Goal: Information Seeking & Learning: Learn about a topic

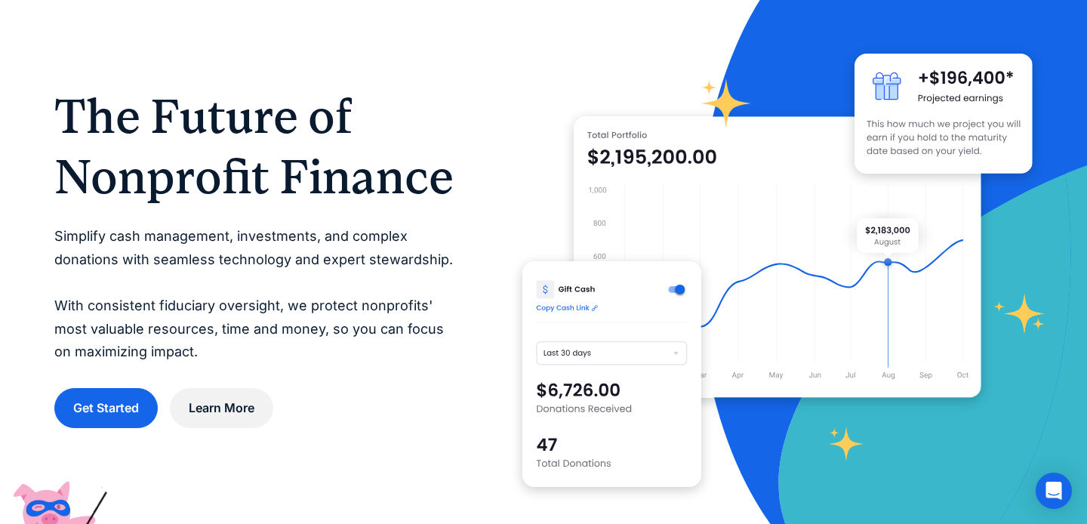
scroll to position [89, 0]
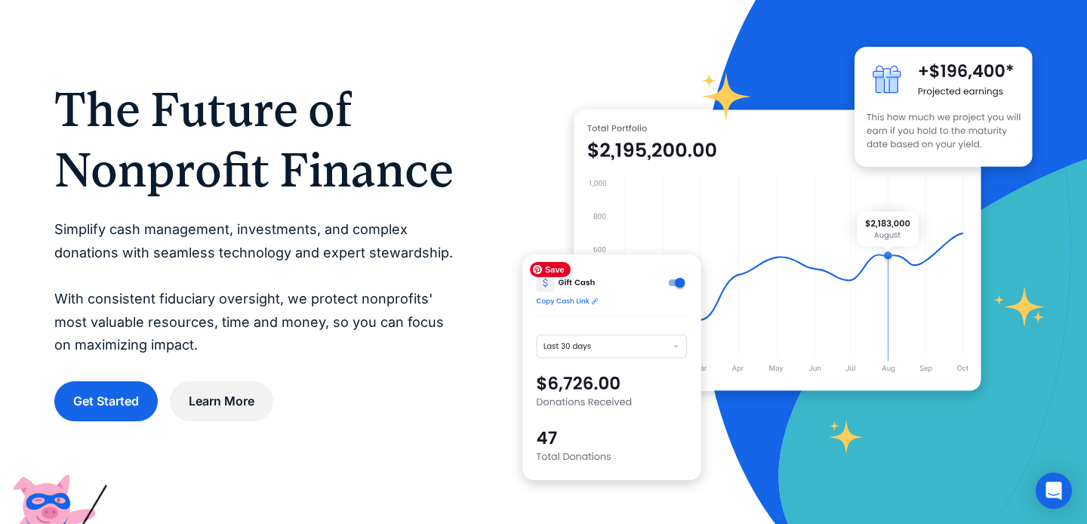
click at [611, 349] on img at bounding box center [611, 367] width 178 height 226
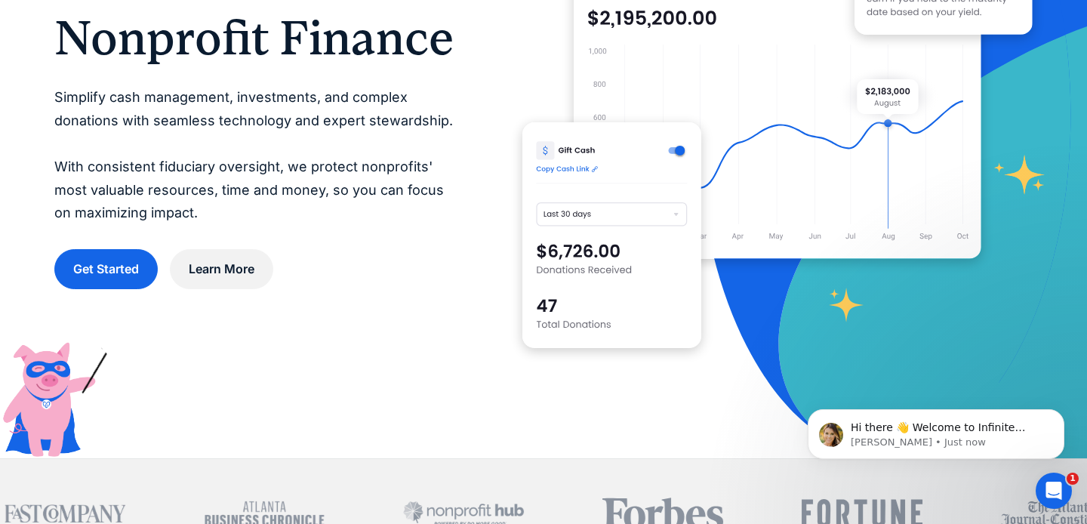
scroll to position [229, 0]
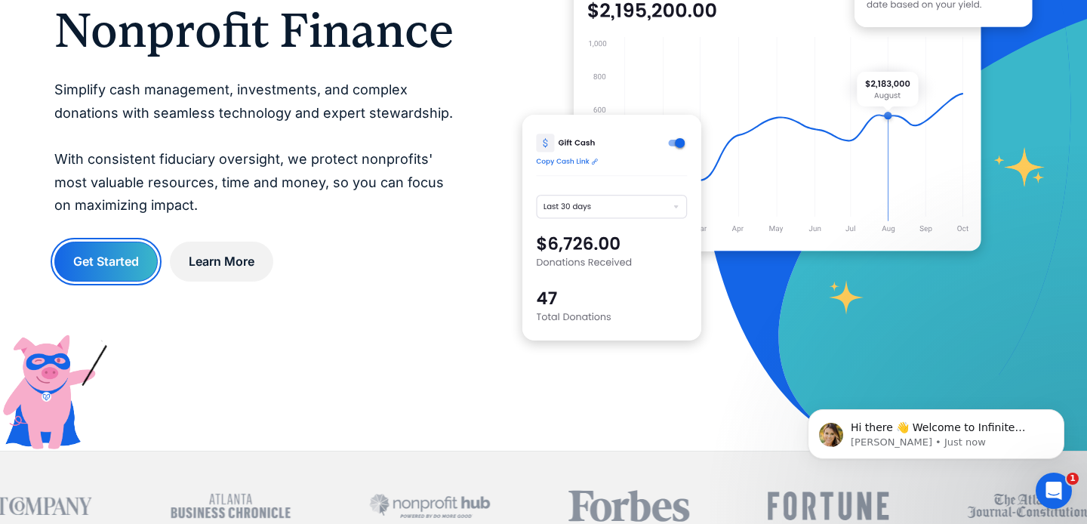
click at [85, 260] on link "Get Started" at bounding box center [105, 262] width 103 height 40
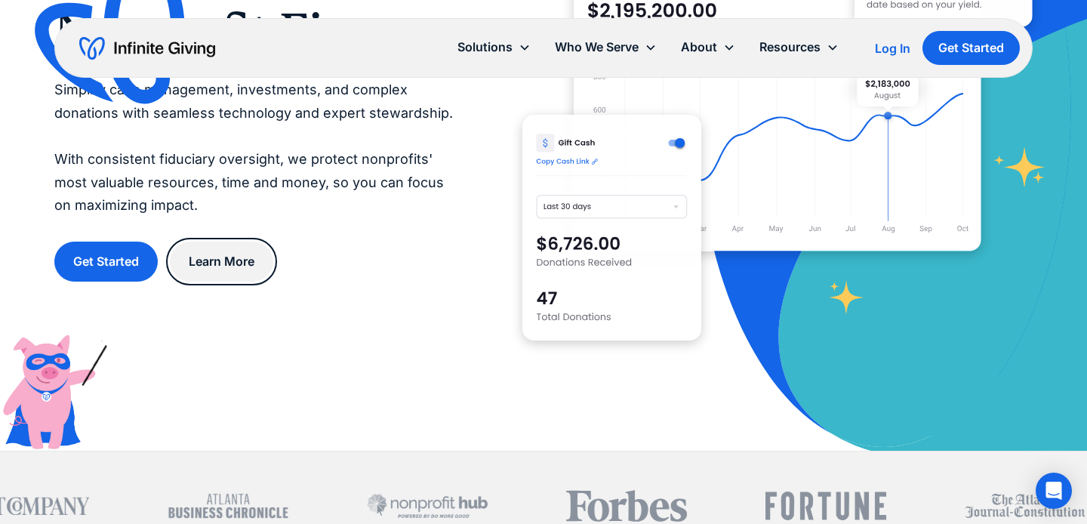
click at [232, 263] on link "Learn More" at bounding box center [221, 262] width 103 height 40
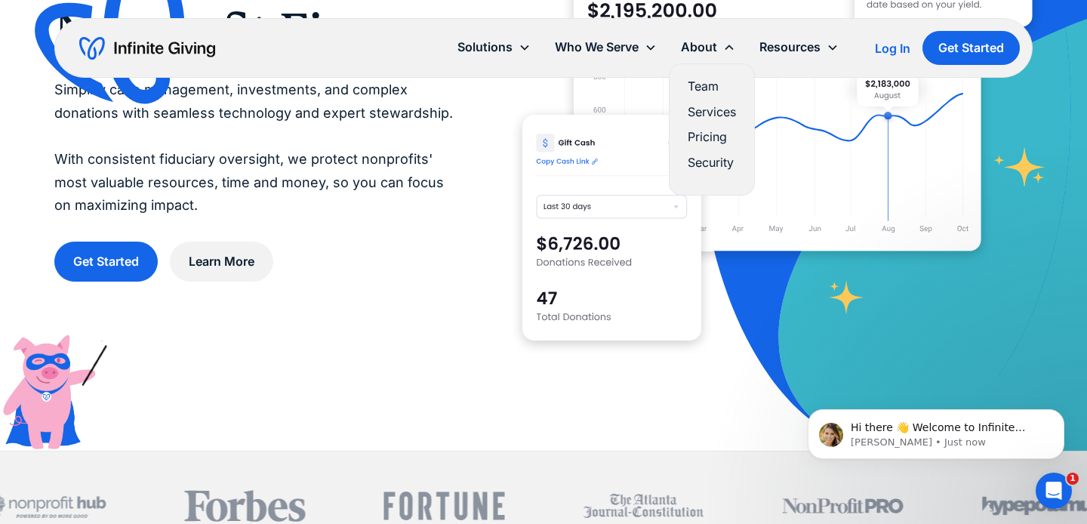
click at [702, 134] on link "Pricing" at bounding box center [712, 137] width 48 height 20
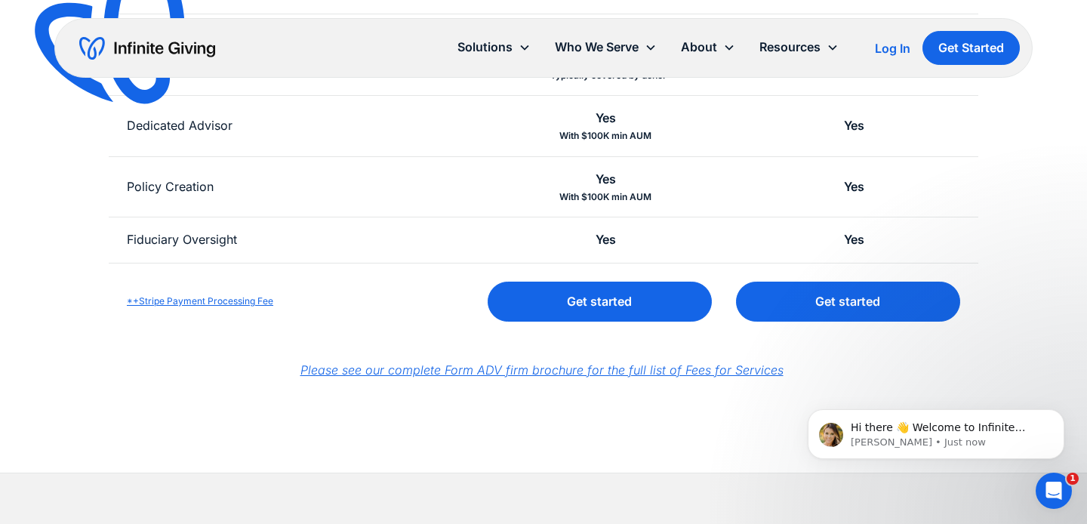
scroll to position [668, 0]
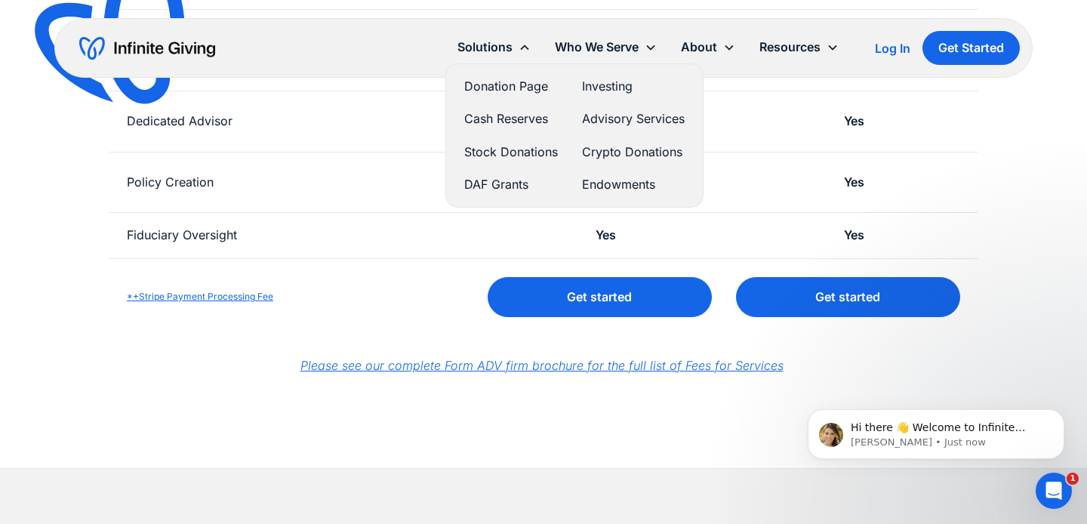
click at [491, 114] on link "Cash Reserves" at bounding box center [511, 119] width 94 height 20
